Goal: Transaction & Acquisition: Purchase product/service

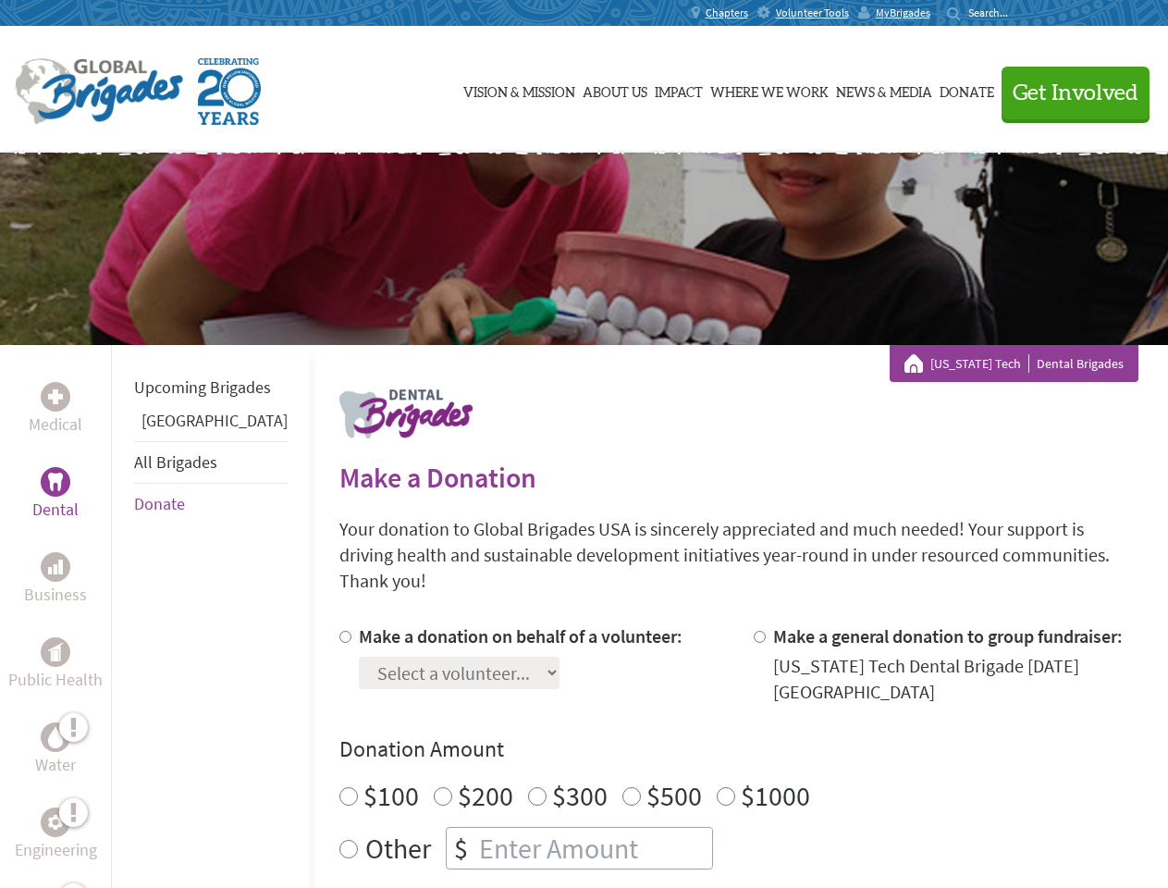
click at [1021, 13] on div "Search for:" at bounding box center [984, 13] width 74 height 15
click at [1067, 92] on span "Get Involved" at bounding box center [1076, 93] width 126 height 22
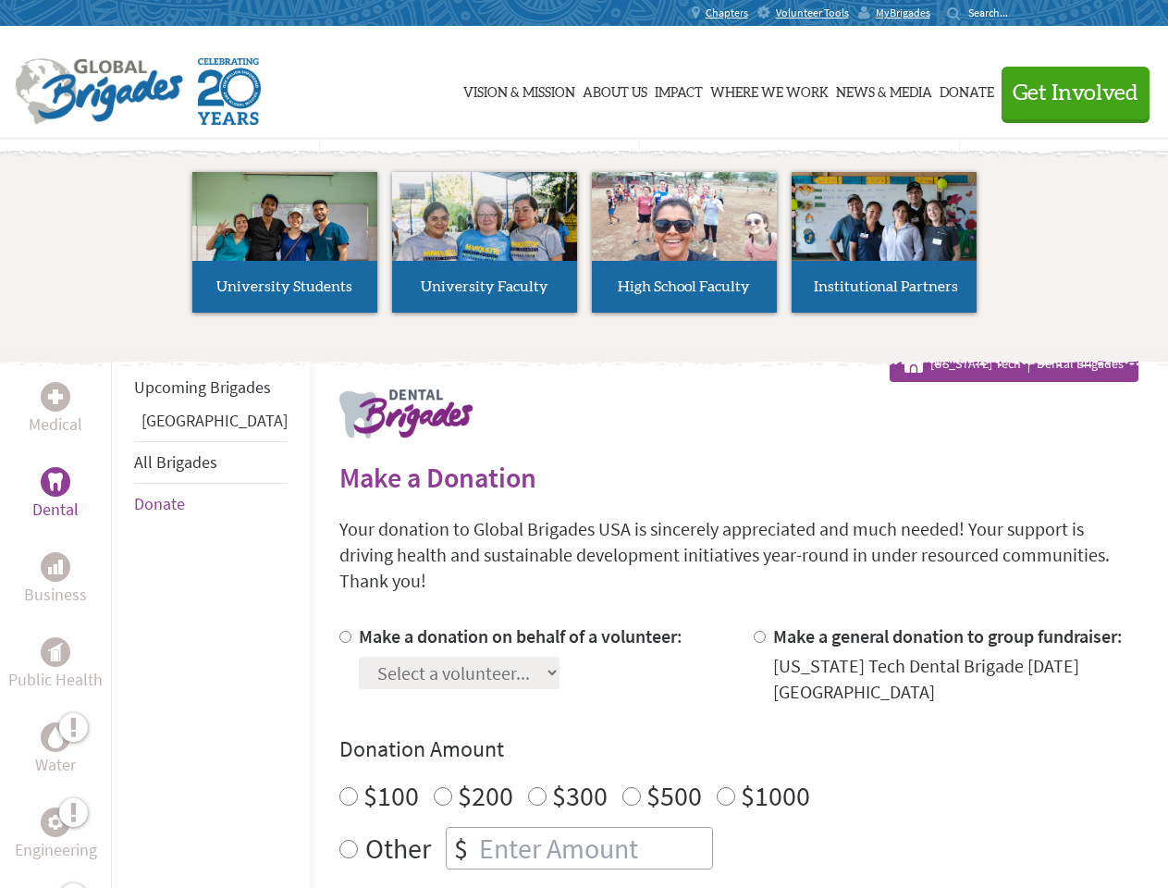
click at [584, 249] on li "High School Faculty" at bounding box center [684, 242] width 200 height 170
click at [122, 616] on div "Upcoming Brigades Panama All Brigades Donate" at bounding box center [210, 789] width 199 height 888
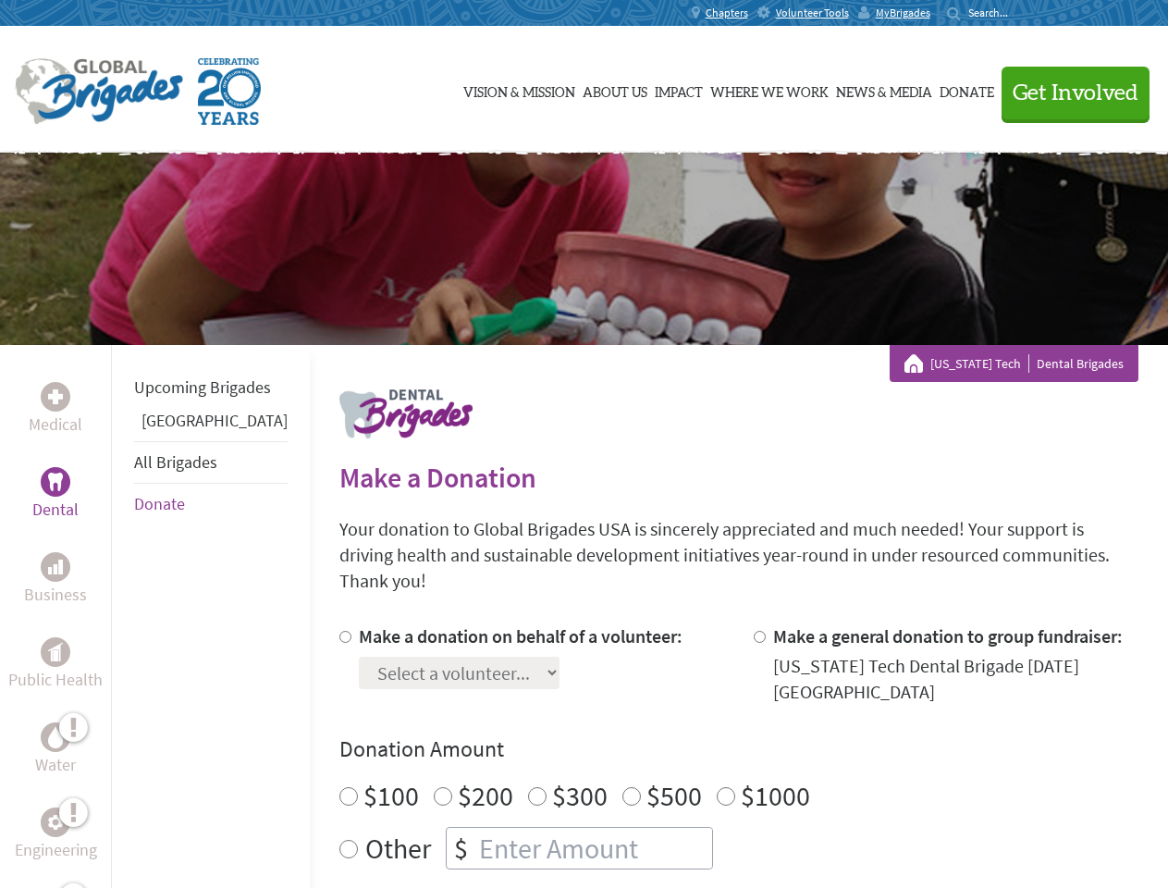
click at [741, 778] on label "$1000" at bounding box center [775, 795] width 69 height 35
click at [717, 787] on input "$1000" at bounding box center [726, 796] width 18 height 18
radio input "true"
click at [339, 631] on input "Make a donation on behalf of a volunteer:" at bounding box center [345, 637] width 12 height 12
radio input "true"
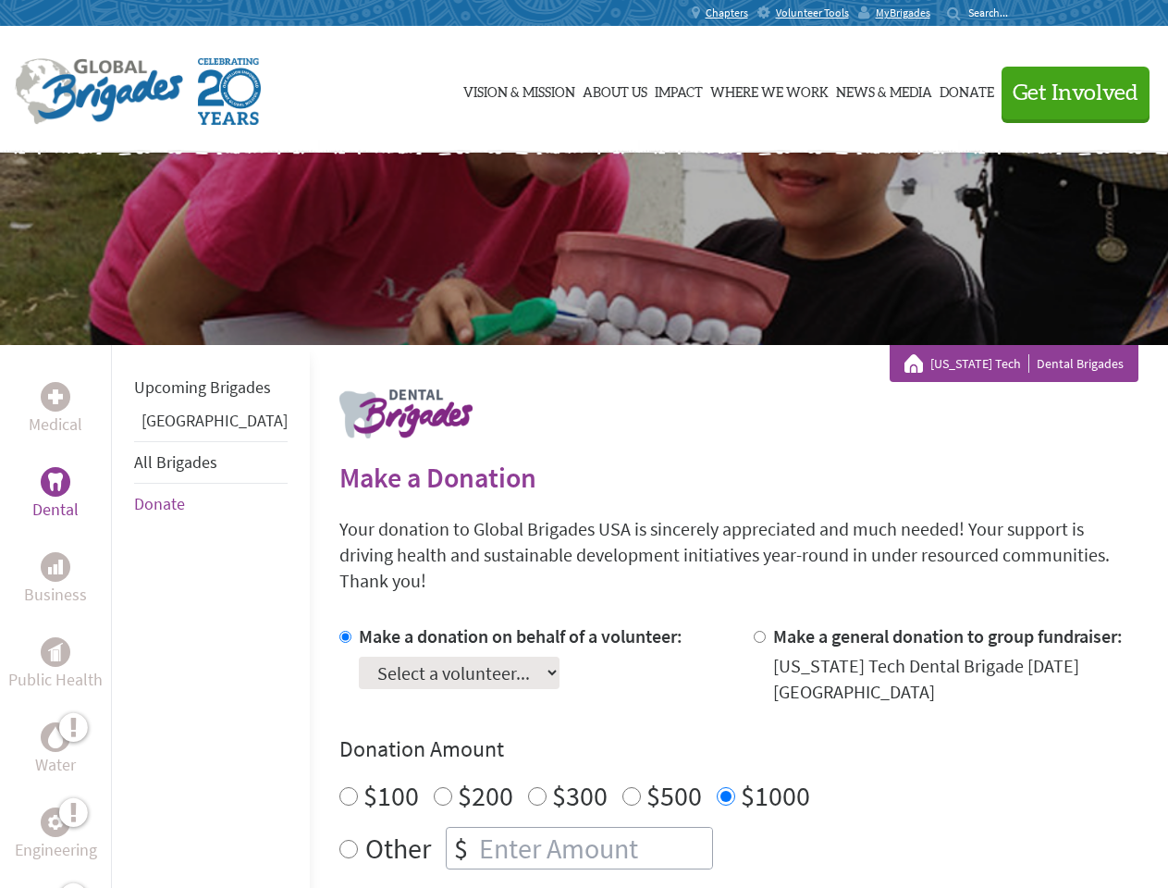
click at [754, 631] on input "Make a general donation to group fundraiser:" at bounding box center [760, 637] width 12 height 12
radio input "true"
